Goal: Find specific page/section

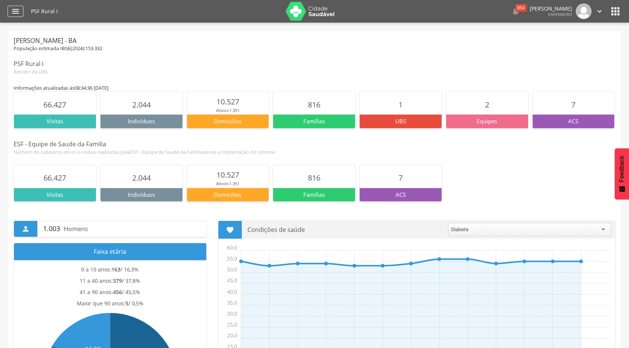
click at [16, 11] on icon "" at bounding box center [15, 11] width 9 height 9
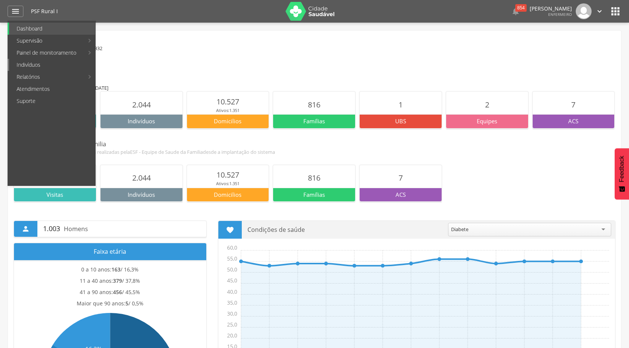
click at [73, 65] on link "Indivíduos" at bounding box center [52, 65] width 86 height 12
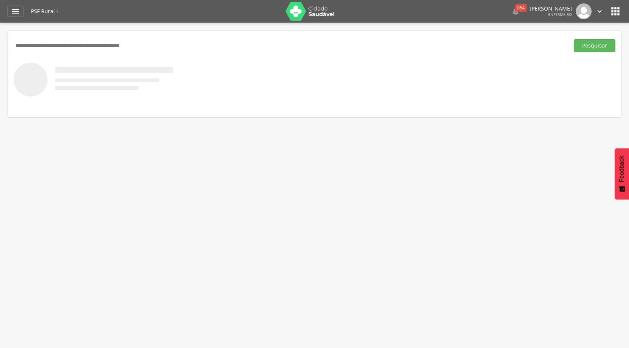
click at [136, 48] on input "text" at bounding box center [290, 45] width 552 height 13
type input "******"
click at [586, 46] on button "Pesquisar" at bounding box center [595, 45] width 42 height 13
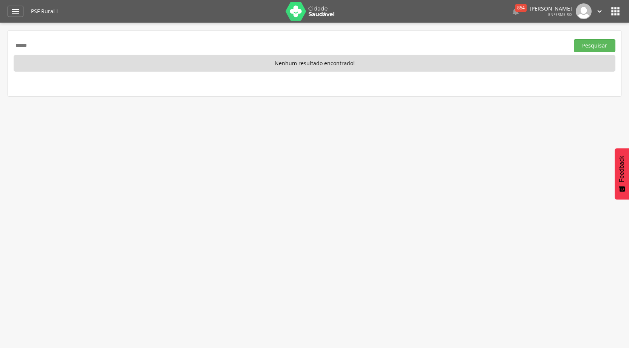
click at [617, 9] on icon "" at bounding box center [615, 11] width 12 height 12
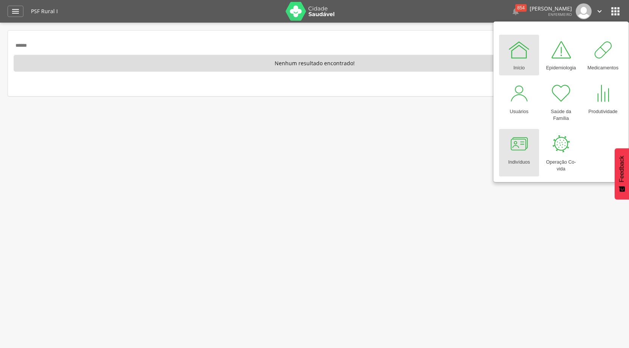
click at [521, 142] on div at bounding box center [518, 144] width 23 height 23
click at [526, 149] on div at bounding box center [518, 144] width 23 height 23
